Goal: Browse casually

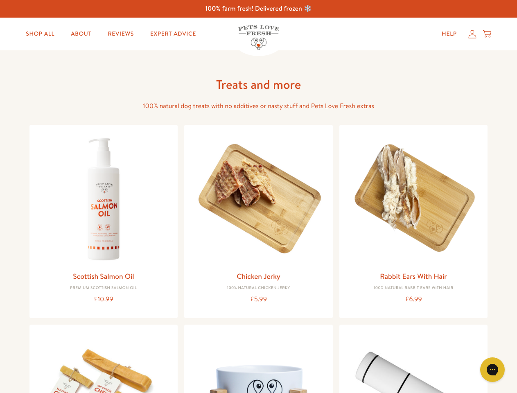
click at [492, 370] on icon "Gorgias live chat" at bounding box center [492, 370] width 8 height 8
